Goal: Information Seeking & Learning: Learn about a topic

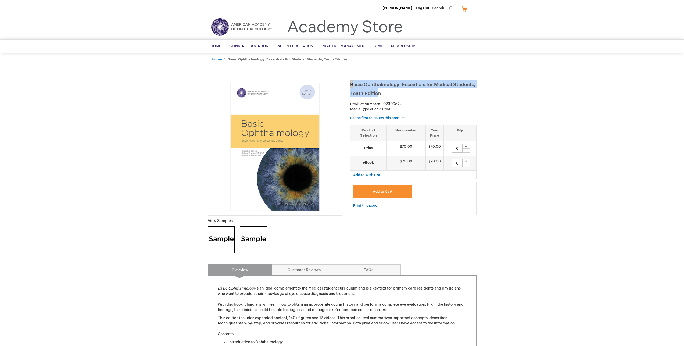
drag, startPoint x: 350, startPoint y: 84, endPoint x: 439, endPoint y: 89, distance: 88.5
click at [439, 89] on h1 "Basic Ophthalmology: Essentials for Medical Students, Tenth Edition" at bounding box center [413, 89] width 126 height 18
drag, startPoint x: 402, startPoint y: 91, endPoint x: 390, endPoint y: 92, distance: 12.0
click at [402, 91] on h1 "Basic Ophthalmology: Essentials for Medical Students, Tenth Edition" at bounding box center [413, 89] width 126 height 18
drag, startPoint x: 388, startPoint y: 92, endPoint x: 342, endPoint y: 82, distance: 46.6
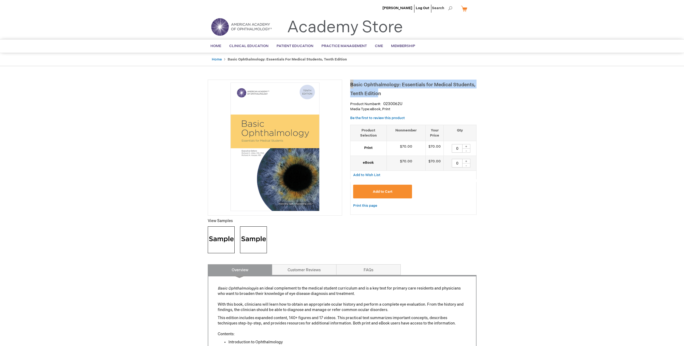
click at [342, 82] on div "Basic Ophthalmology: Essentials for Medical Students, Tenth Edition Product Num…" at bounding box center [342, 302] width 269 height 444
click at [382, 98] on div "Basic Ophthalmology: Essentials for Medical Students, Tenth Edition Product Num…" at bounding box center [413, 150] width 126 height 140
drag, startPoint x: 364, startPoint y: 92, endPoint x: 350, endPoint y: 85, distance: 15.4
click at [350, 85] on h1 "Basic Ophthalmology: Essentials for Medical Students, Tenth Edition" at bounding box center [413, 89] width 126 height 18
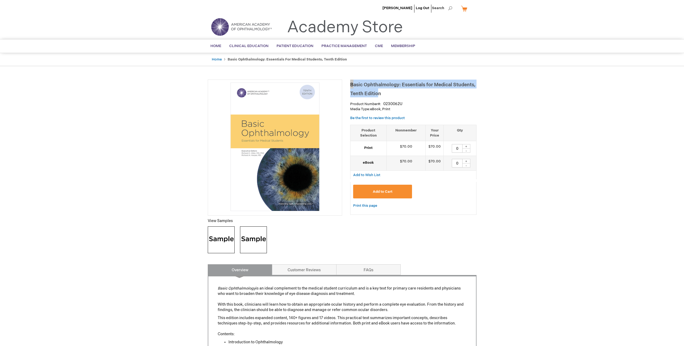
drag, startPoint x: 351, startPoint y: 84, endPoint x: 381, endPoint y: 92, distance: 30.6
click at [381, 92] on h1 "Basic Ophthalmology: Essentials for Medical Students, Tenth Edition" at bounding box center [413, 89] width 126 height 18
copy span "Basic Ophthalmology: Essentials for Medical Students, Tenth Editio"
